Goal: Task Accomplishment & Management: Manage account settings

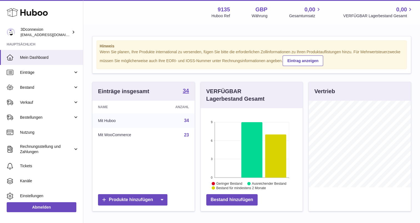
scroll to position [87, 102]
click at [40, 98] on link "Verkauf" at bounding box center [41, 102] width 83 height 15
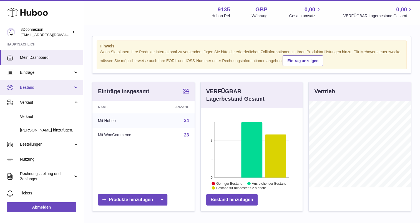
click at [46, 88] on span "Bestand" at bounding box center [46, 87] width 53 height 5
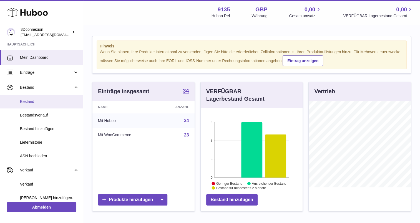
click at [44, 101] on span "Bestand" at bounding box center [49, 101] width 59 height 5
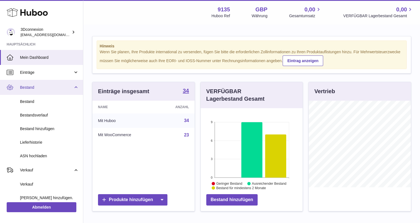
click at [42, 90] on link "Bestand" at bounding box center [41, 87] width 83 height 15
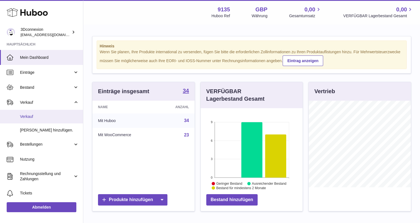
click at [34, 110] on link "Verkauf" at bounding box center [41, 117] width 83 height 14
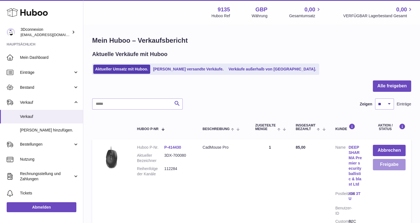
click at [381, 162] on button "Freigabe" at bounding box center [389, 164] width 33 height 11
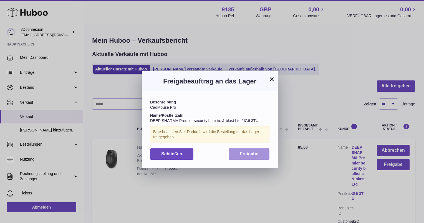
click at [238, 154] on button "Freigabe" at bounding box center [249, 153] width 41 height 11
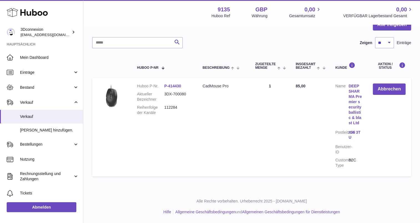
scroll to position [66, 0]
